Goal: Communication & Community: Answer question/provide support

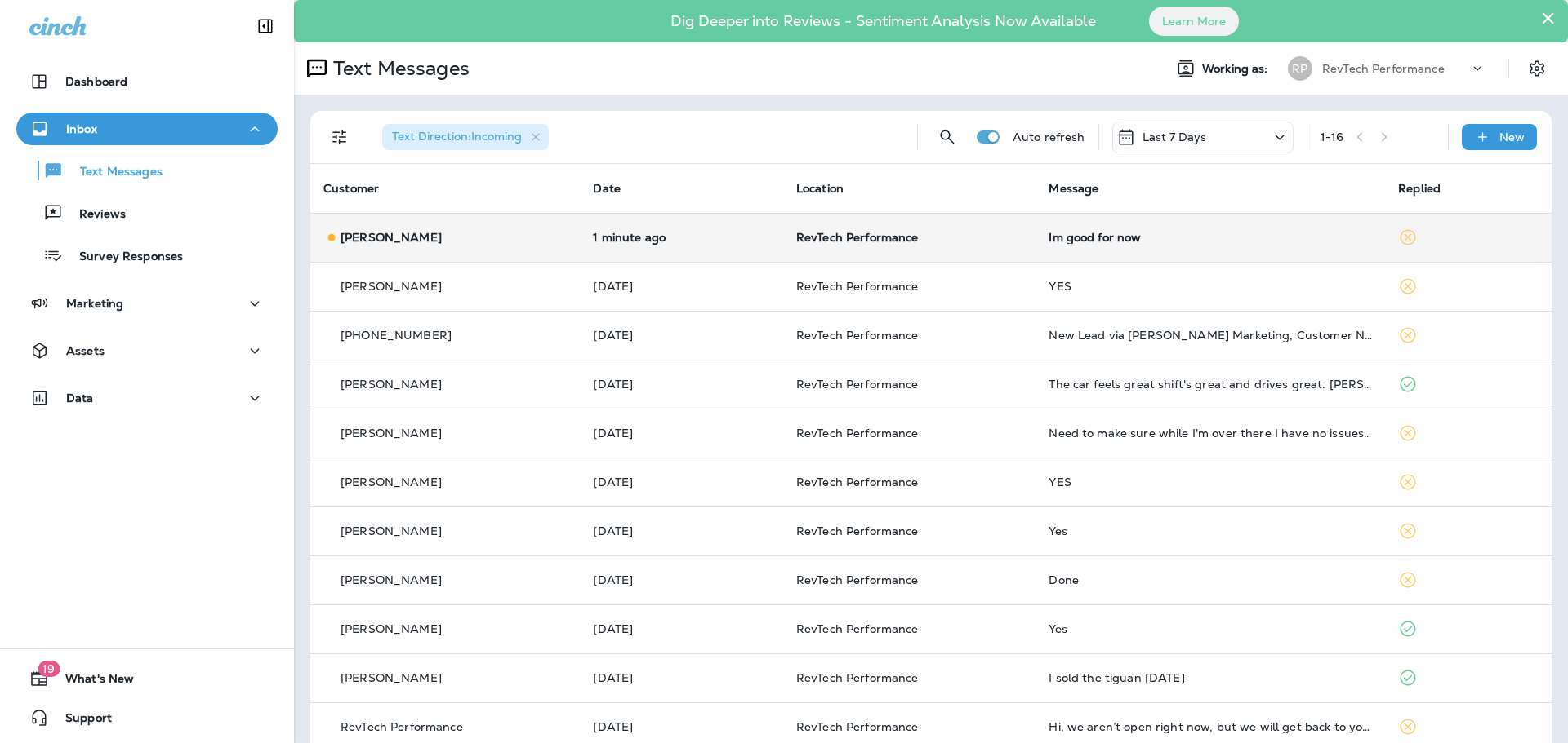
click at [1038, 213] on td "Im good for now" at bounding box center [1209, 238] width 349 height 49
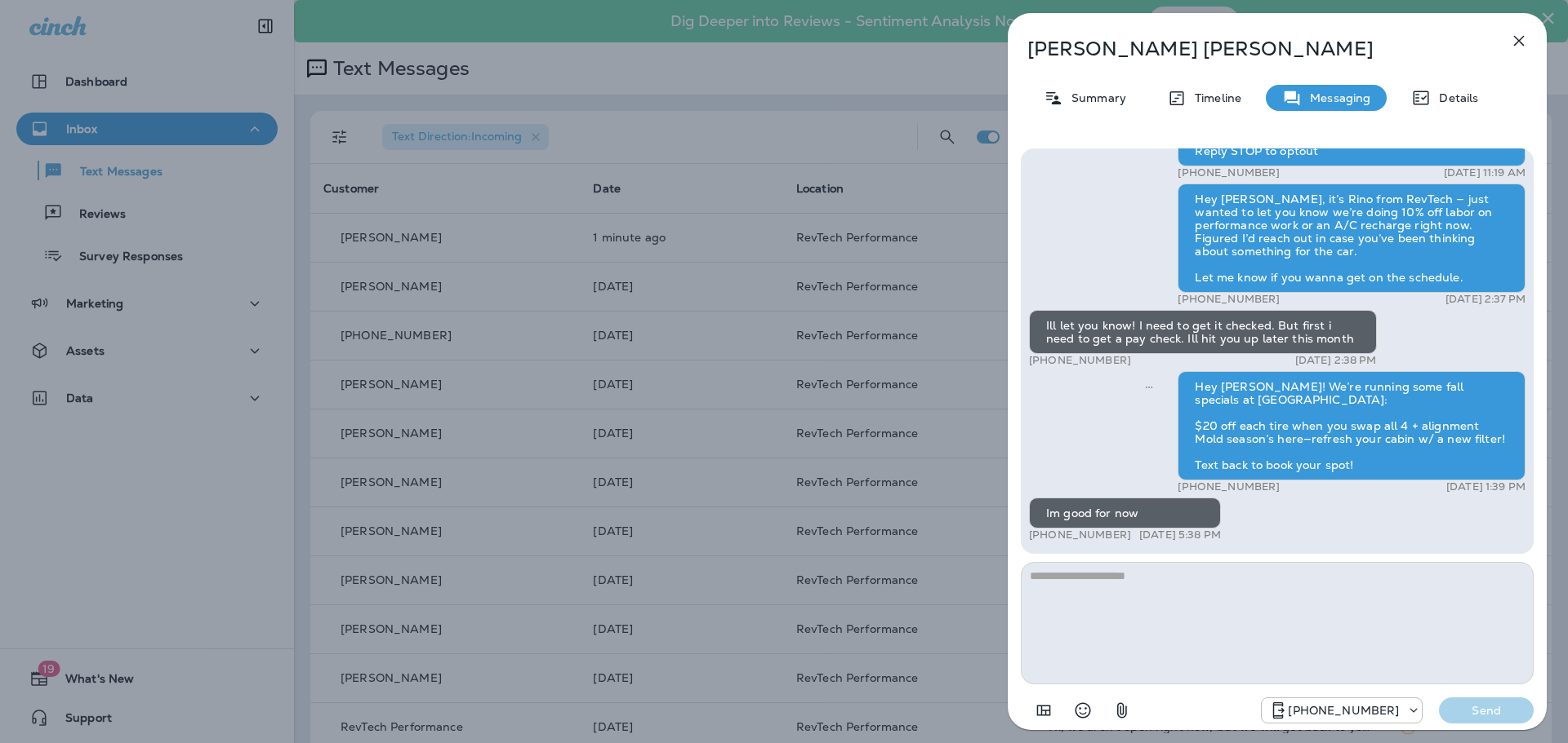
click at [1284, 604] on textarea at bounding box center [1277, 623] width 513 height 122
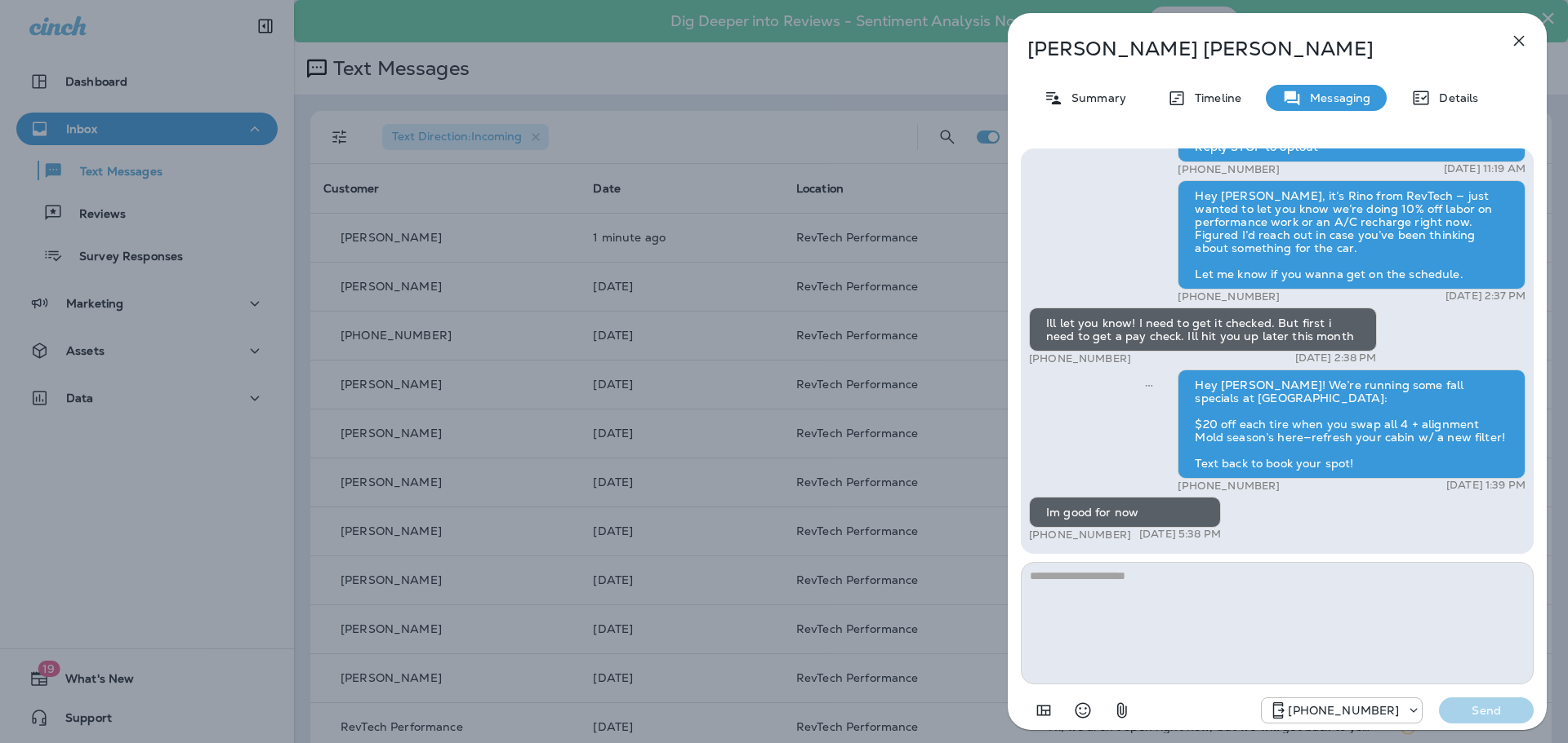
type textarea "*"
click at [1316, 576] on textarea "**********" at bounding box center [1277, 623] width 513 height 122
type textarea "**********"
click at [1491, 711] on p "Send" at bounding box center [1486, 710] width 68 height 15
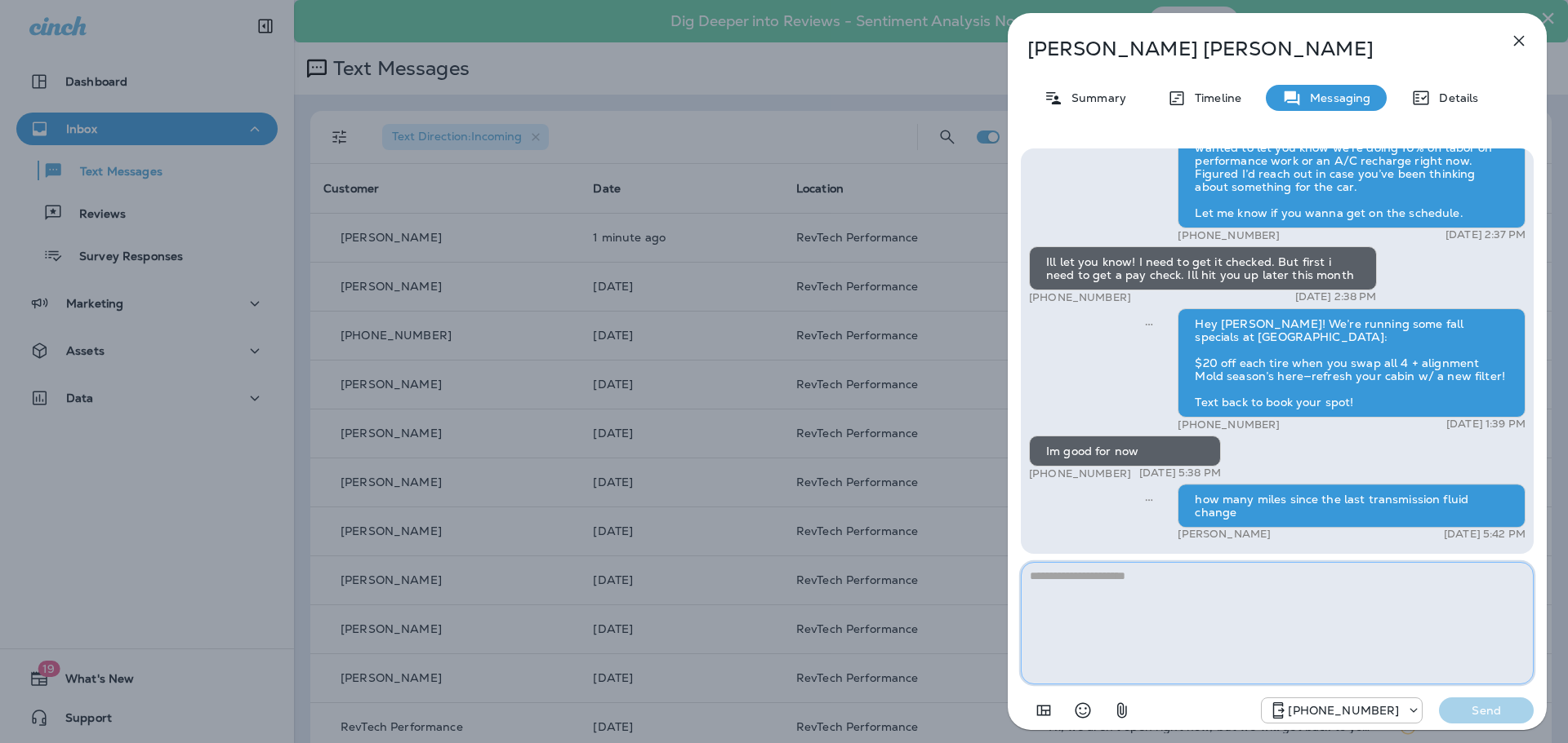
drag, startPoint x: 1214, startPoint y: 618, endPoint x: 1227, endPoint y: 621, distance: 13.3
click at [1222, 619] on textarea at bounding box center [1277, 623] width 513 height 122
type textarea "*"
type textarea "**********"
click at [1494, 707] on p "Send" at bounding box center [1486, 710] width 68 height 15
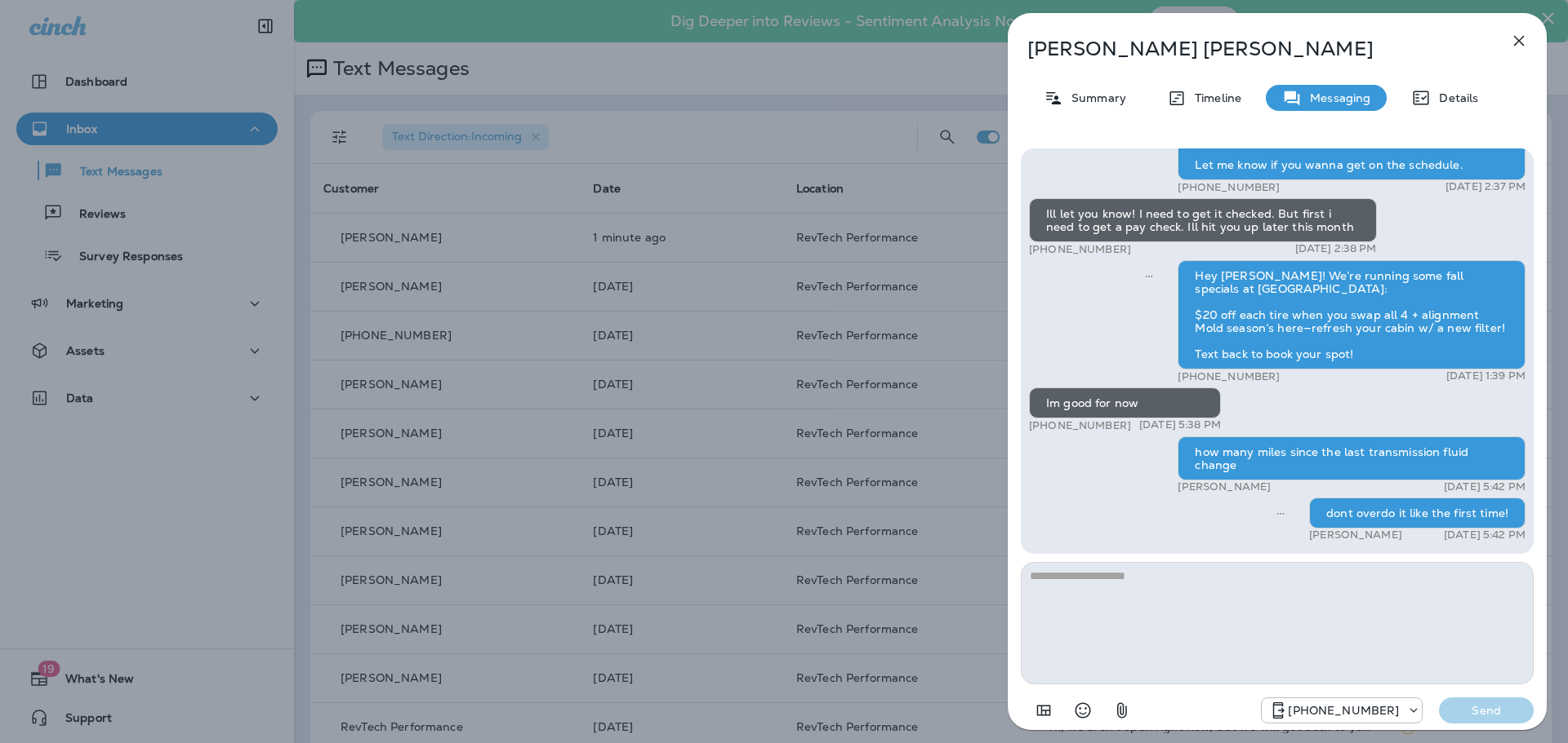
click at [1514, 38] on icon "button" at bounding box center [1518, 41] width 20 height 20
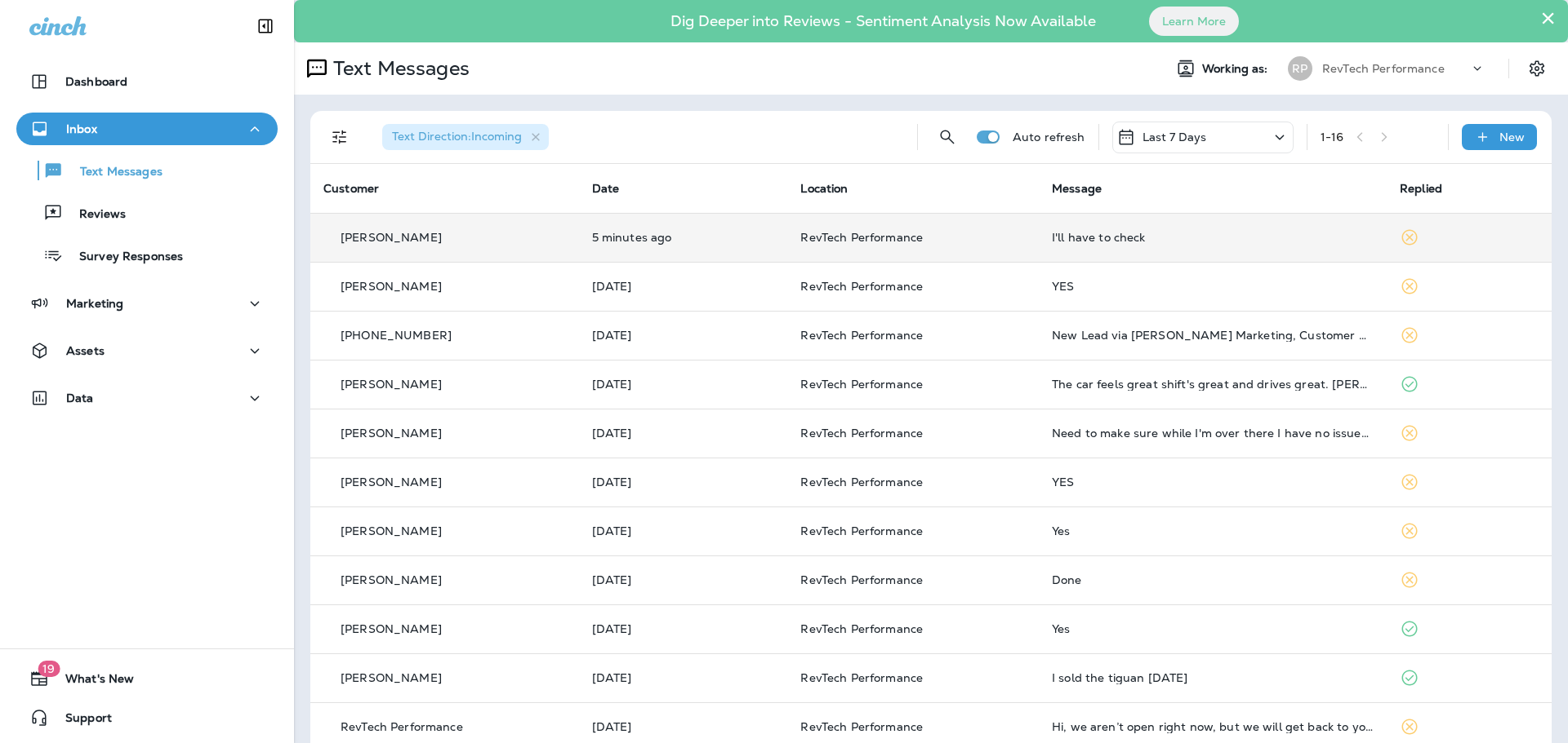
click at [1077, 228] on td "I'll have to check" at bounding box center [1213, 238] width 348 height 49
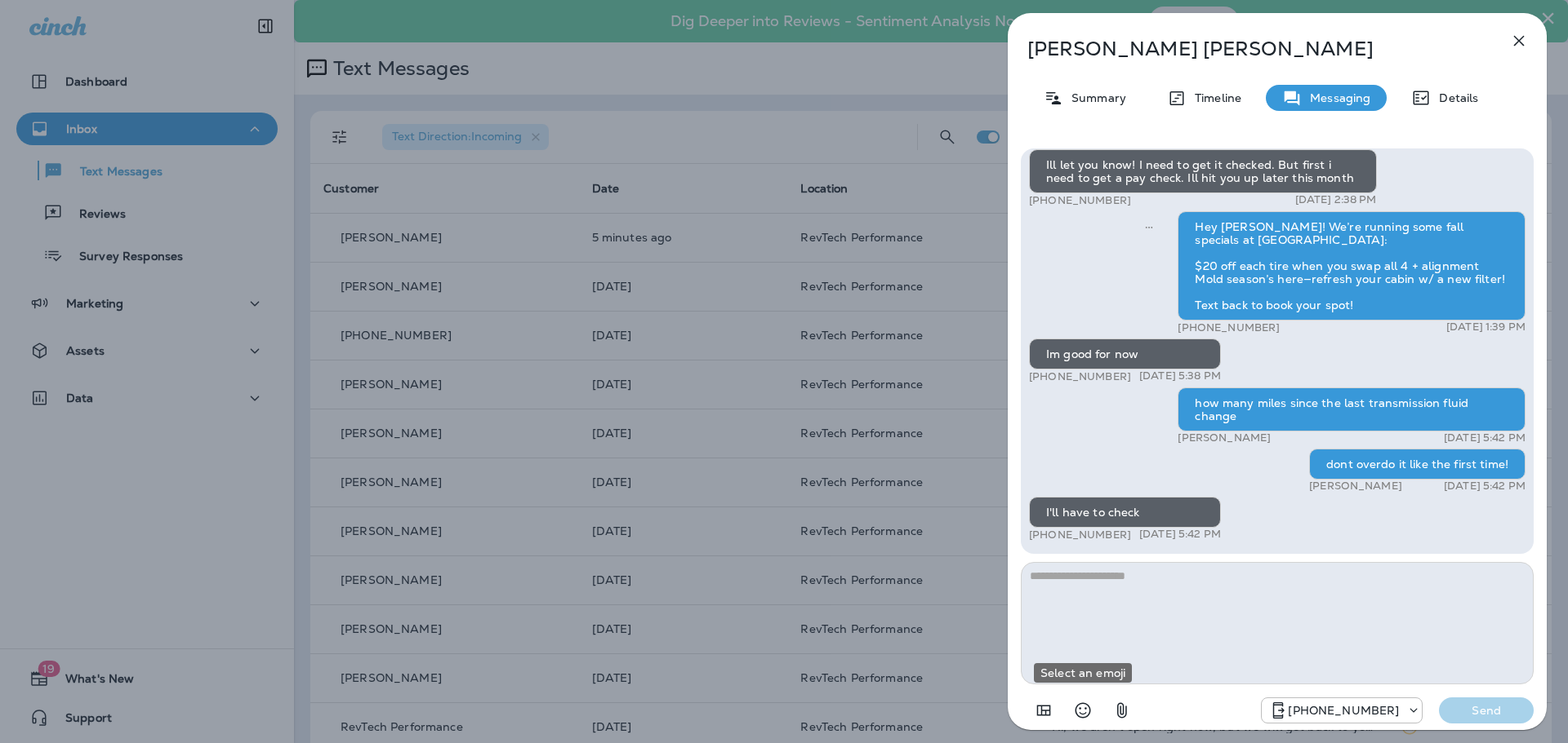
click at [1077, 708] on icon "Select an emoji" at bounding box center [1083, 711] width 16 height 16
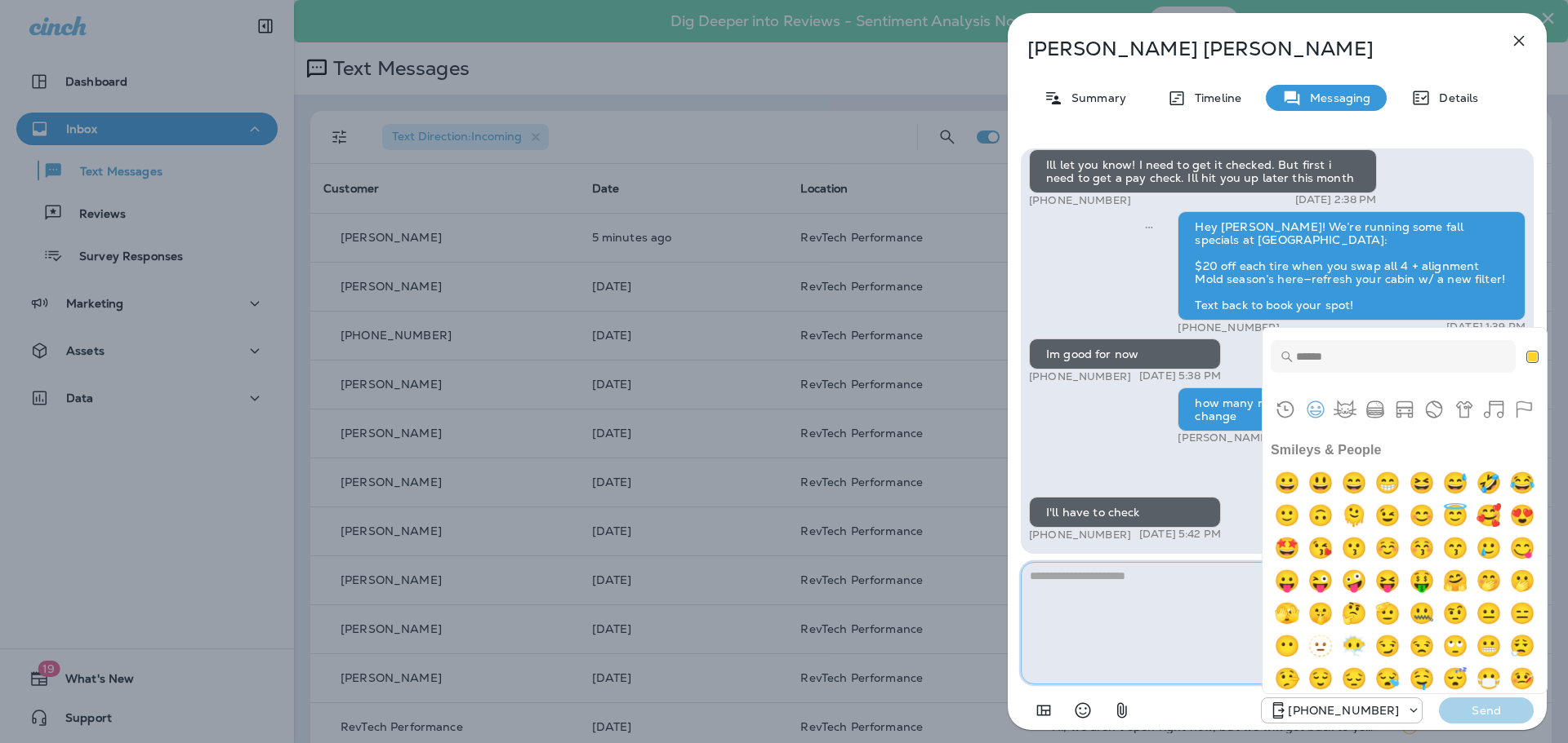
click at [1148, 635] on textarea at bounding box center [1277, 623] width 513 height 122
drag, startPoint x: 1187, startPoint y: 708, endPoint x: 1173, endPoint y: 717, distance: 16.6
click at [1187, 708] on div "Frequently Used Custom Emojis Smileys & People Animals & Nature Food & Drink Tr…" at bounding box center [1277, 705] width 513 height 42
click at [1084, 713] on icon "Select an emoji" at bounding box center [1083, 711] width 20 height 20
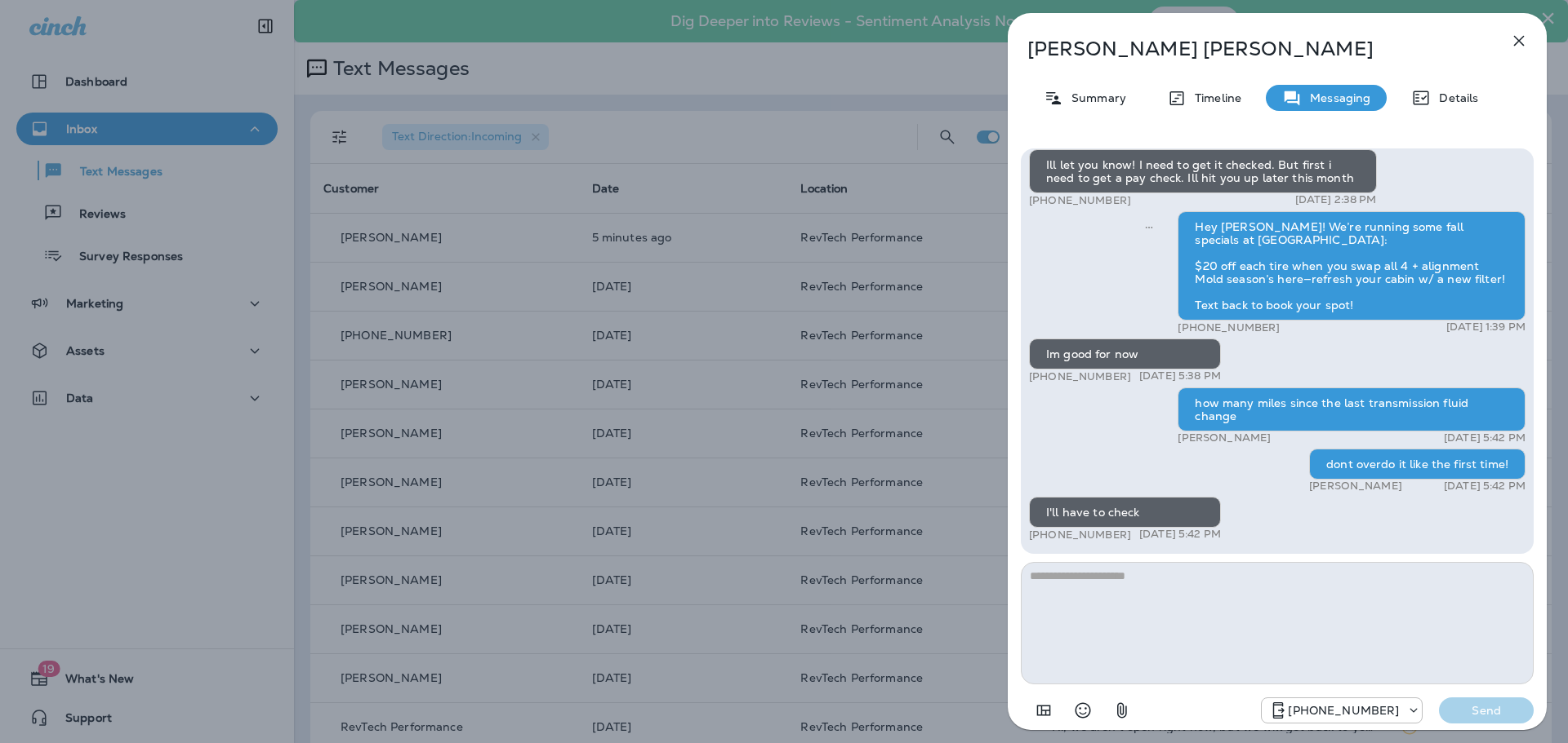
click at [1513, 42] on icon "button" at bounding box center [1518, 41] width 20 height 20
